Goal: Find contact information: Find contact information

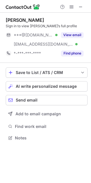
scroll to position [134, 91]
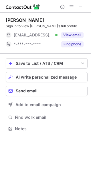
scroll to position [125, 91]
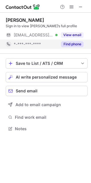
click at [32, 42] on span "*-***-***-****" at bounding box center [27, 44] width 27 height 5
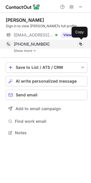
scroll to position [129, 91]
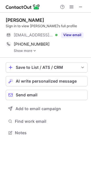
click at [32, 53] on link "Show more" at bounding box center [51, 51] width 74 height 4
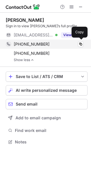
click at [47, 45] on div "+14404531782" at bounding box center [49, 44] width 70 height 5
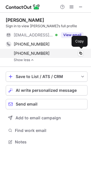
click at [47, 53] on div "+14404620619" at bounding box center [49, 53] width 70 height 5
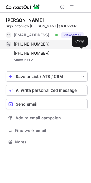
click at [45, 46] on div "+14404531782" at bounding box center [49, 44] width 70 height 5
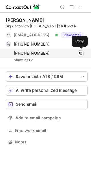
click at [47, 51] on div "+14404620619" at bounding box center [49, 53] width 70 height 5
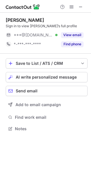
scroll to position [125, 91]
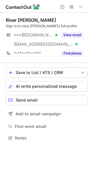
scroll to position [134, 91]
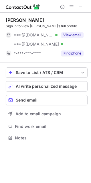
scroll to position [134, 91]
click at [21, 17] on div "Rachel Cofield" at bounding box center [25, 20] width 39 height 6
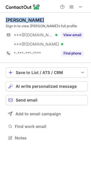
click at [21, 17] on div "Rachel Cofield" at bounding box center [25, 20] width 39 height 6
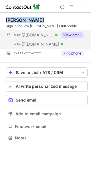
copy div "Rachel Cofield"
click at [77, 36] on button "View email" at bounding box center [72, 35] width 23 height 6
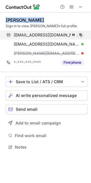
scroll to position [143, 91]
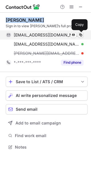
click at [81, 34] on span at bounding box center [81, 35] width 5 height 5
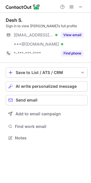
scroll to position [134, 91]
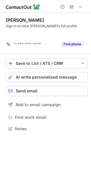
scroll to position [116, 91]
